Goal: Task Accomplishment & Management: Manage account settings

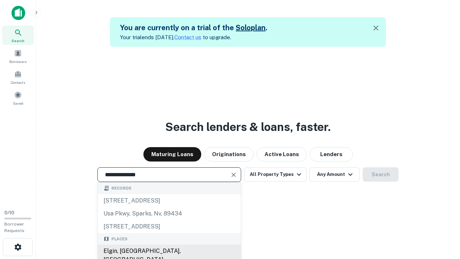
click at [169, 251] on div "Elgin, IL, USA" at bounding box center [169, 255] width 143 height 22
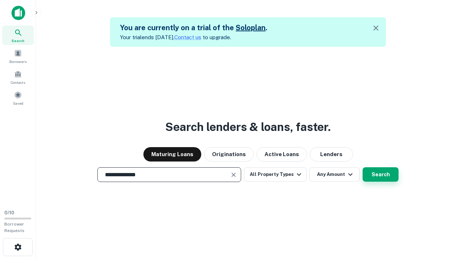
type input "**********"
click at [363, 167] on button "Search" at bounding box center [381, 174] width 36 height 14
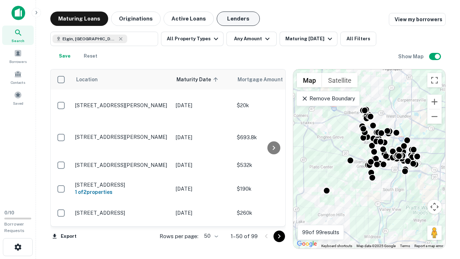
click at [238, 19] on button "Lenders" at bounding box center [238, 19] width 43 height 14
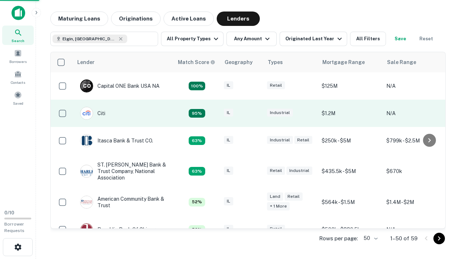
click at [255, 113] on div "IL" at bounding box center [242, 114] width 36 height 10
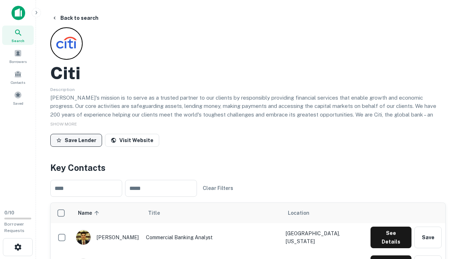
click at [76, 140] on button "Save Lender" at bounding box center [76, 140] width 52 height 13
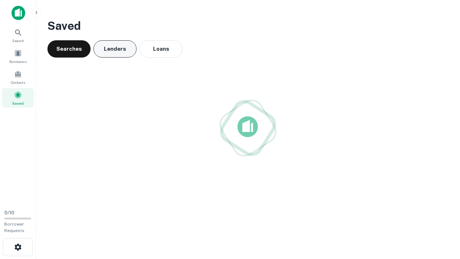
click at [115, 49] on button "Lenders" at bounding box center [114, 48] width 43 height 17
